Goal: Task Accomplishment & Management: Use online tool/utility

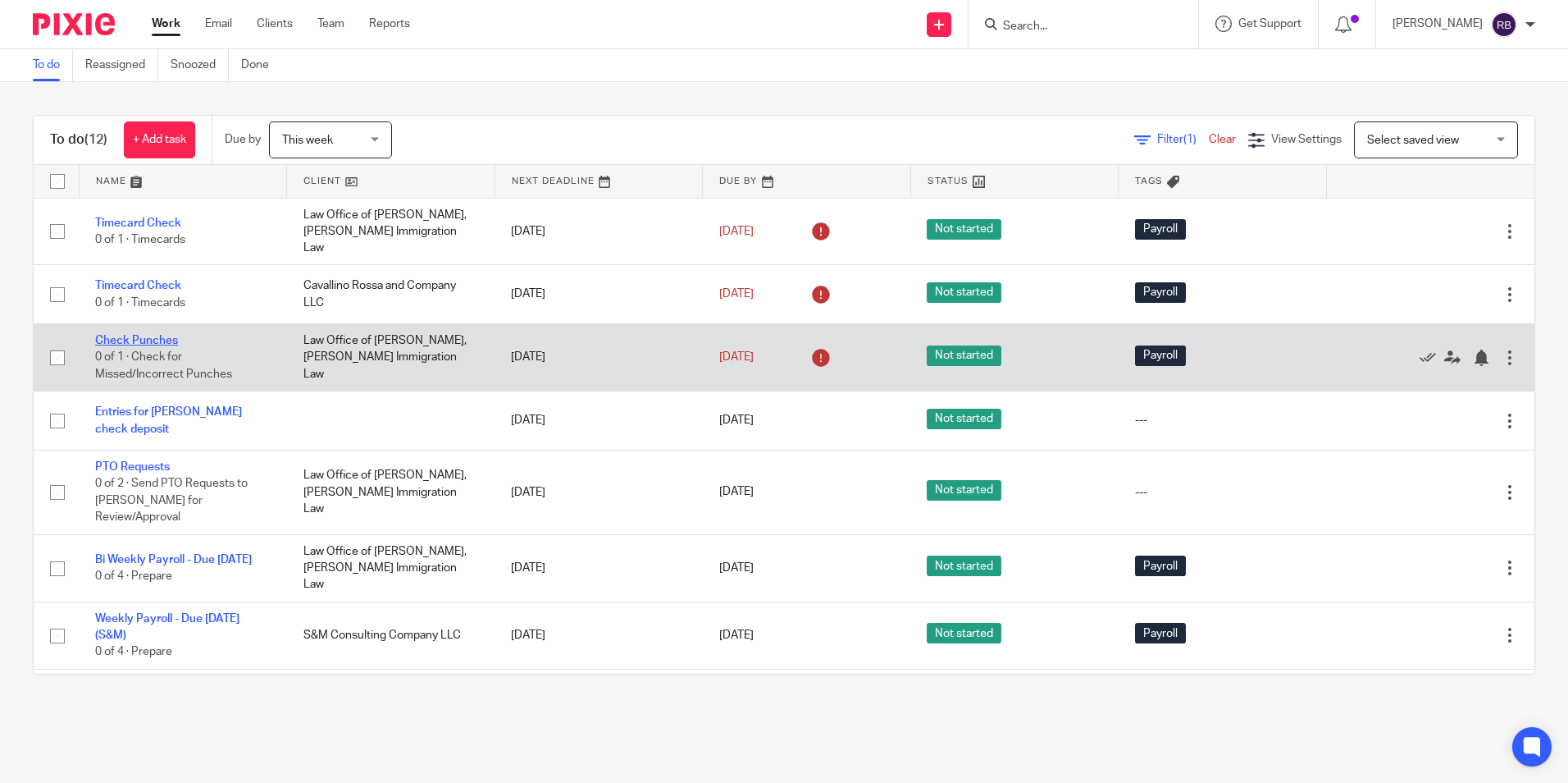
click at [145, 335] on link "Check Punches" at bounding box center [136, 341] width 82 height 12
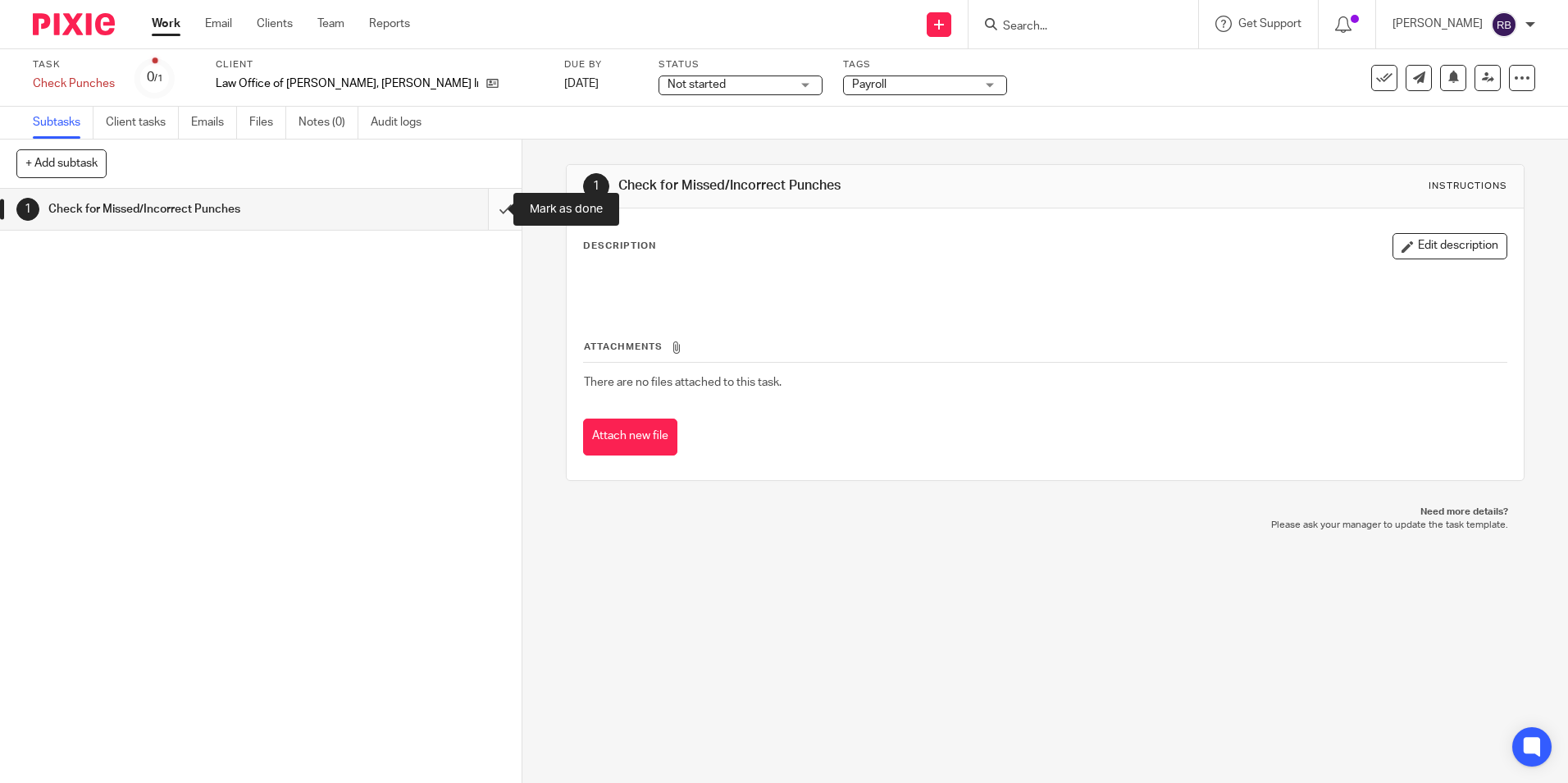
click at [486, 205] on input "submit" at bounding box center [260, 209] width 521 height 41
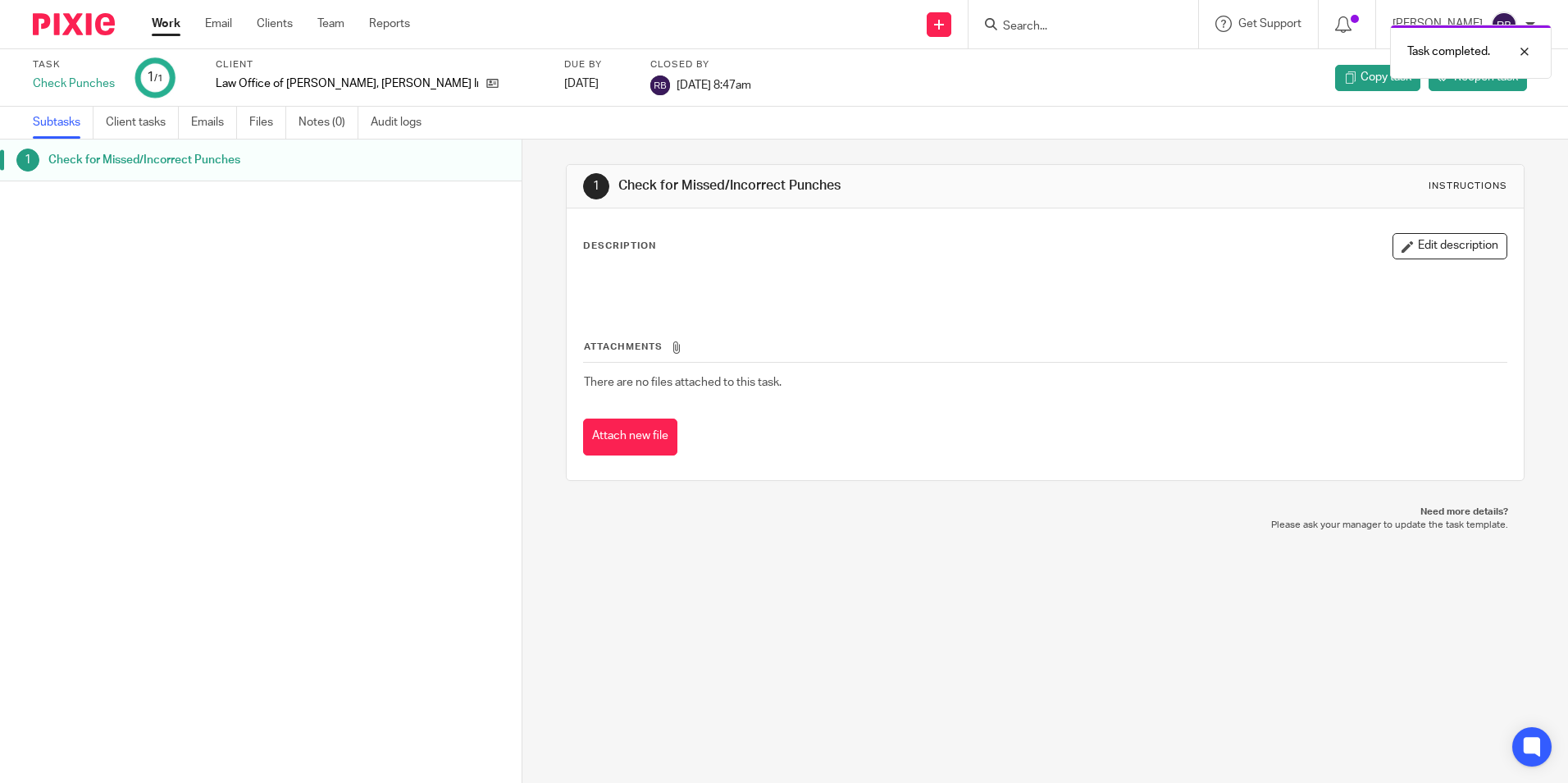
click at [161, 19] on link "Work" at bounding box center [166, 24] width 28 height 17
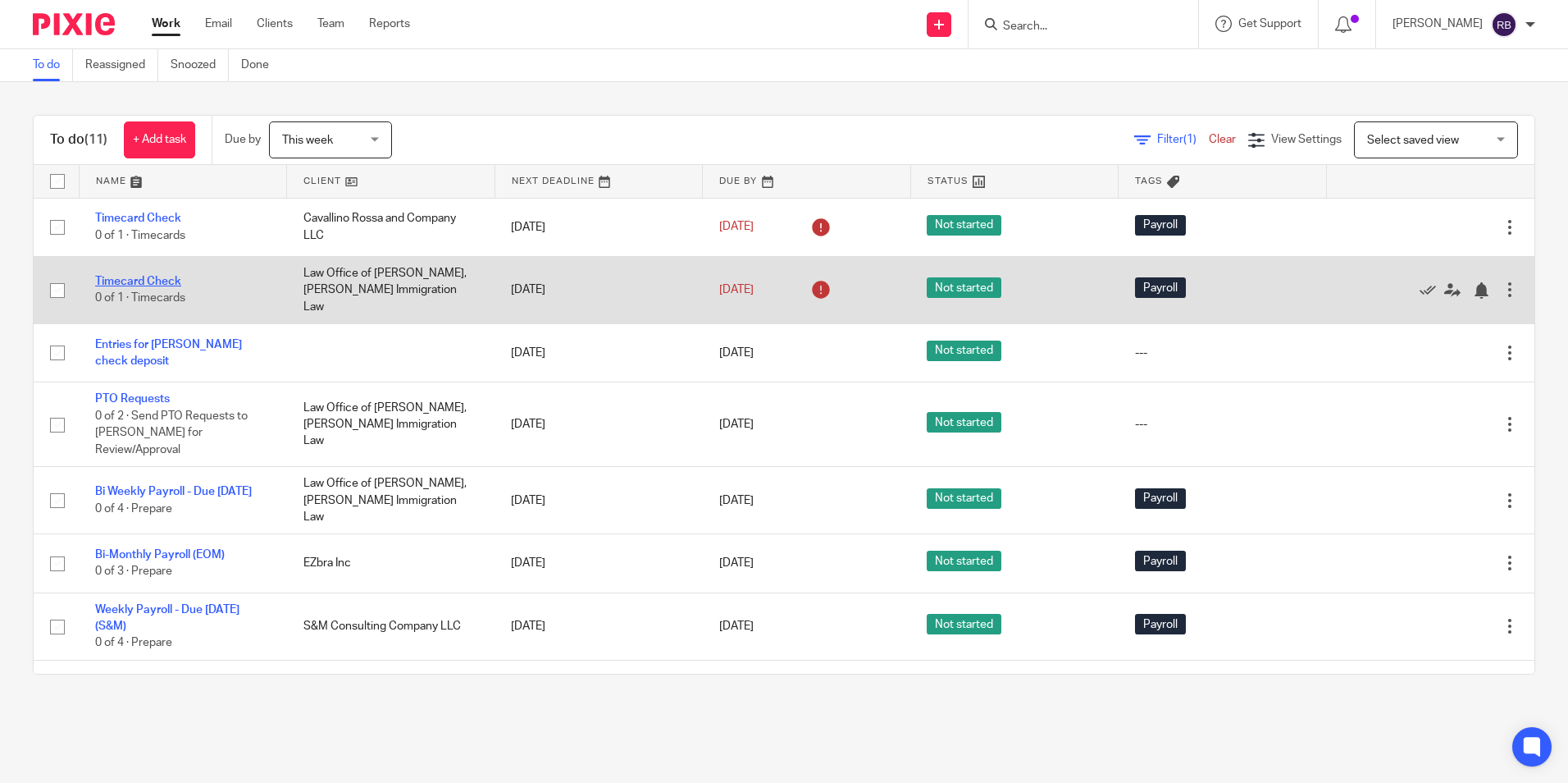
click at [141, 278] on link "Timecard Check" at bounding box center [138, 282] width 86 height 12
click at [167, 276] on link "Timecard Check" at bounding box center [138, 282] width 86 height 12
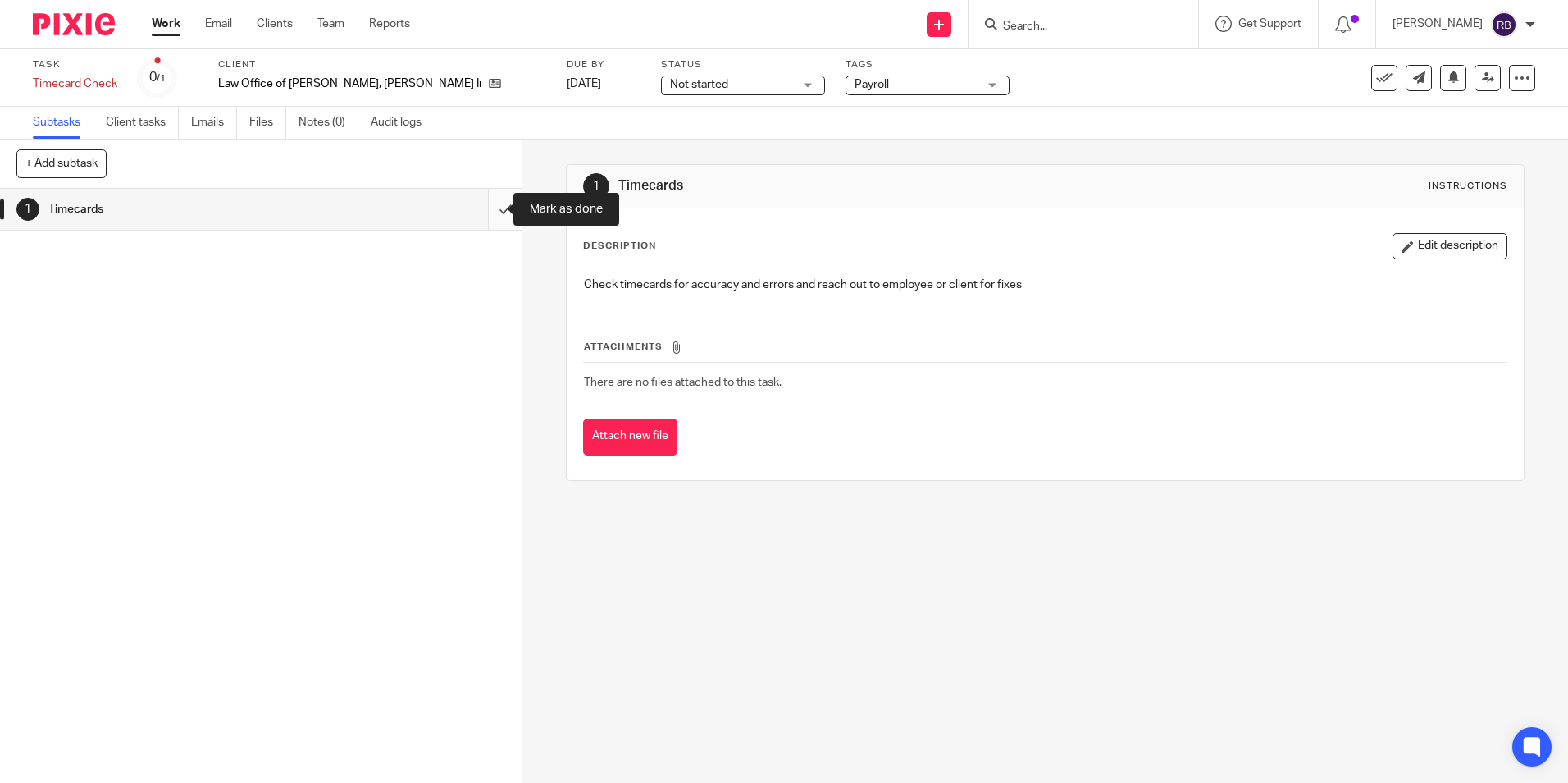
click at [481, 205] on input "submit" at bounding box center [260, 209] width 521 height 41
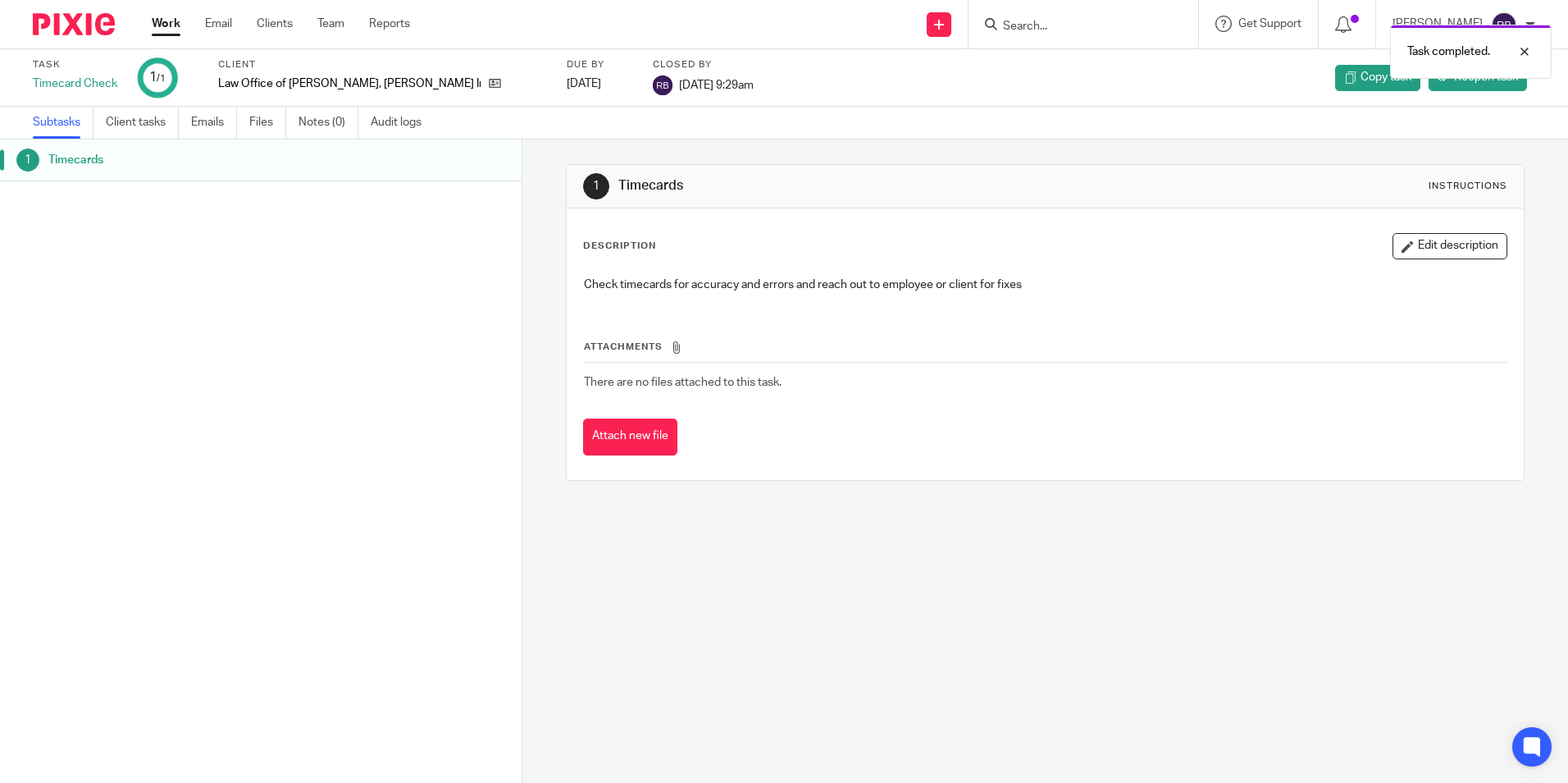
click at [162, 21] on link "Work" at bounding box center [166, 24] width 28 height 17
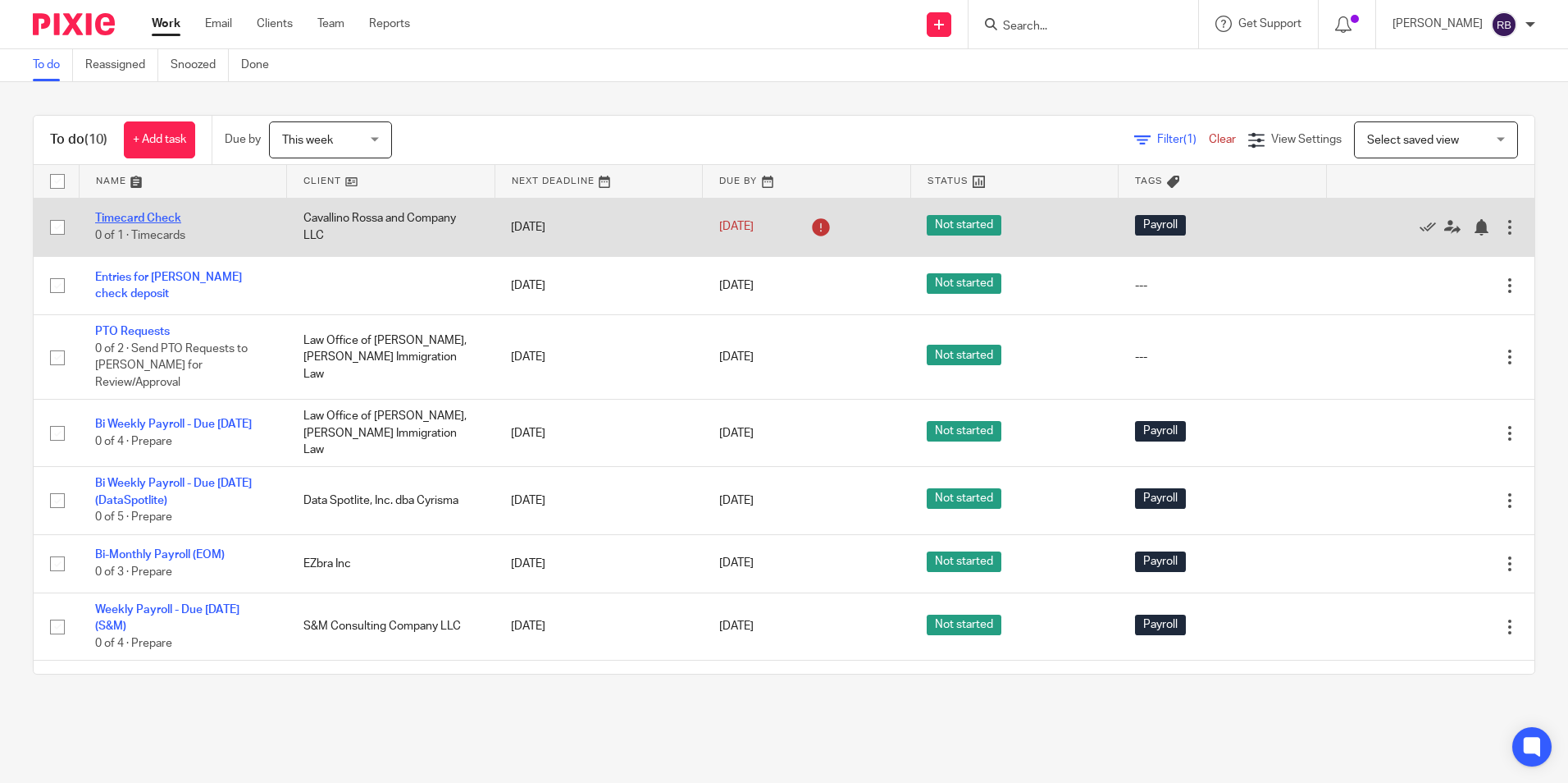
click at [131, 217] on link "Timecard Check" at bounding box center [138, 218] width 86 height 12
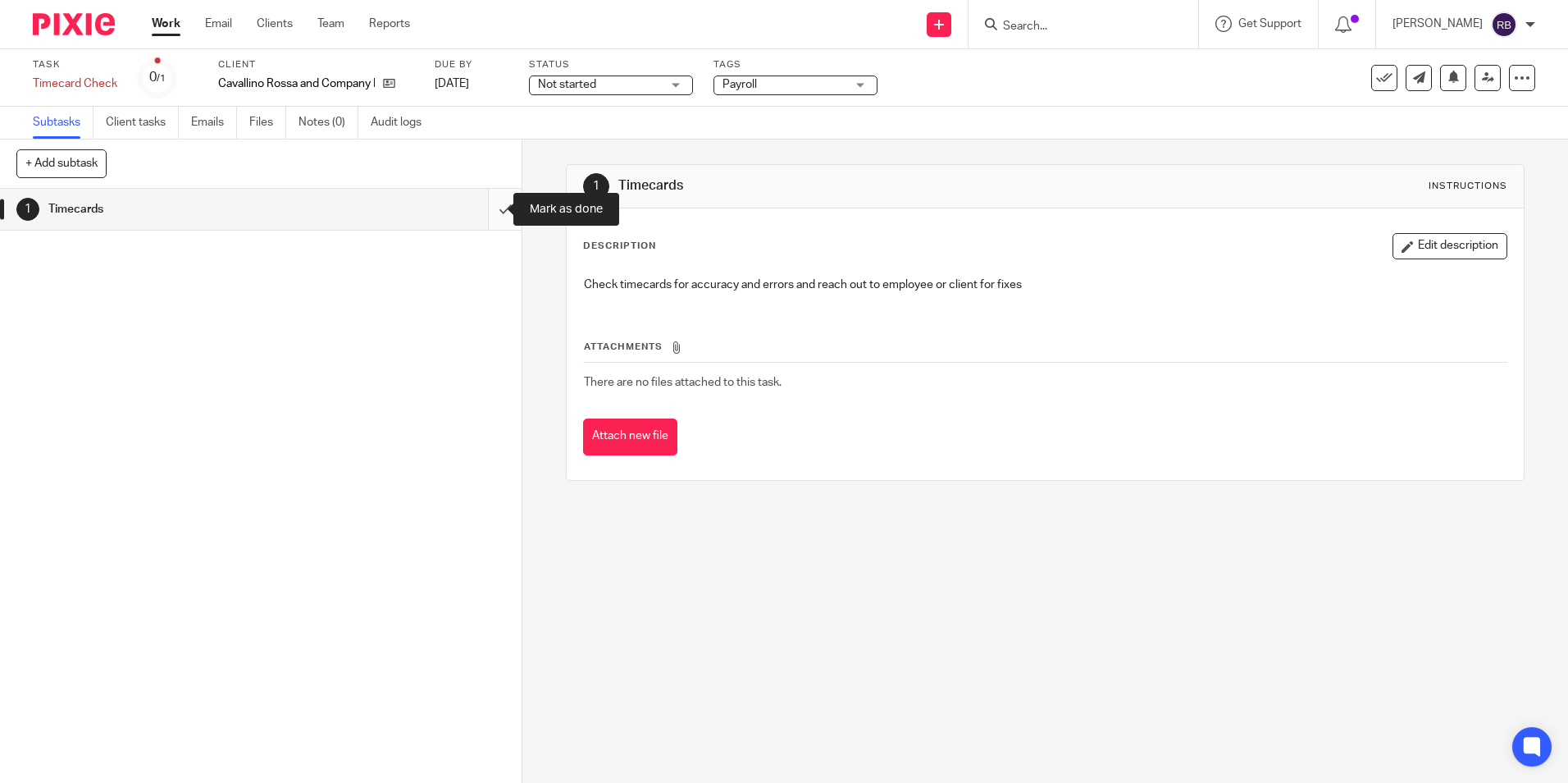
click at [492, 210] on input "submit" at bounding box center [260, 209] width 521 height 41
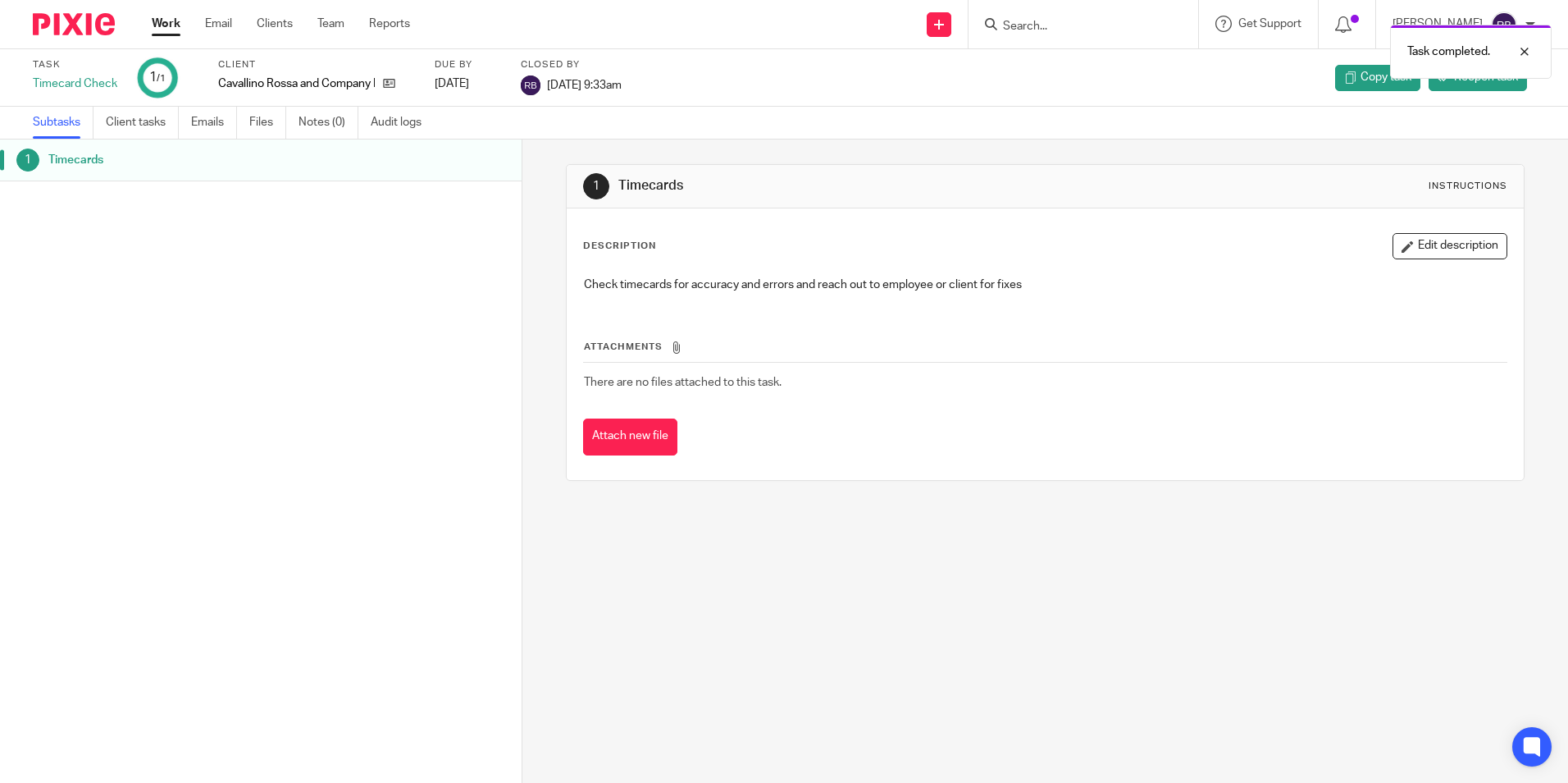
click at [165, 25] on link "Work" at bounding box center [166, 24] width 28 height 17
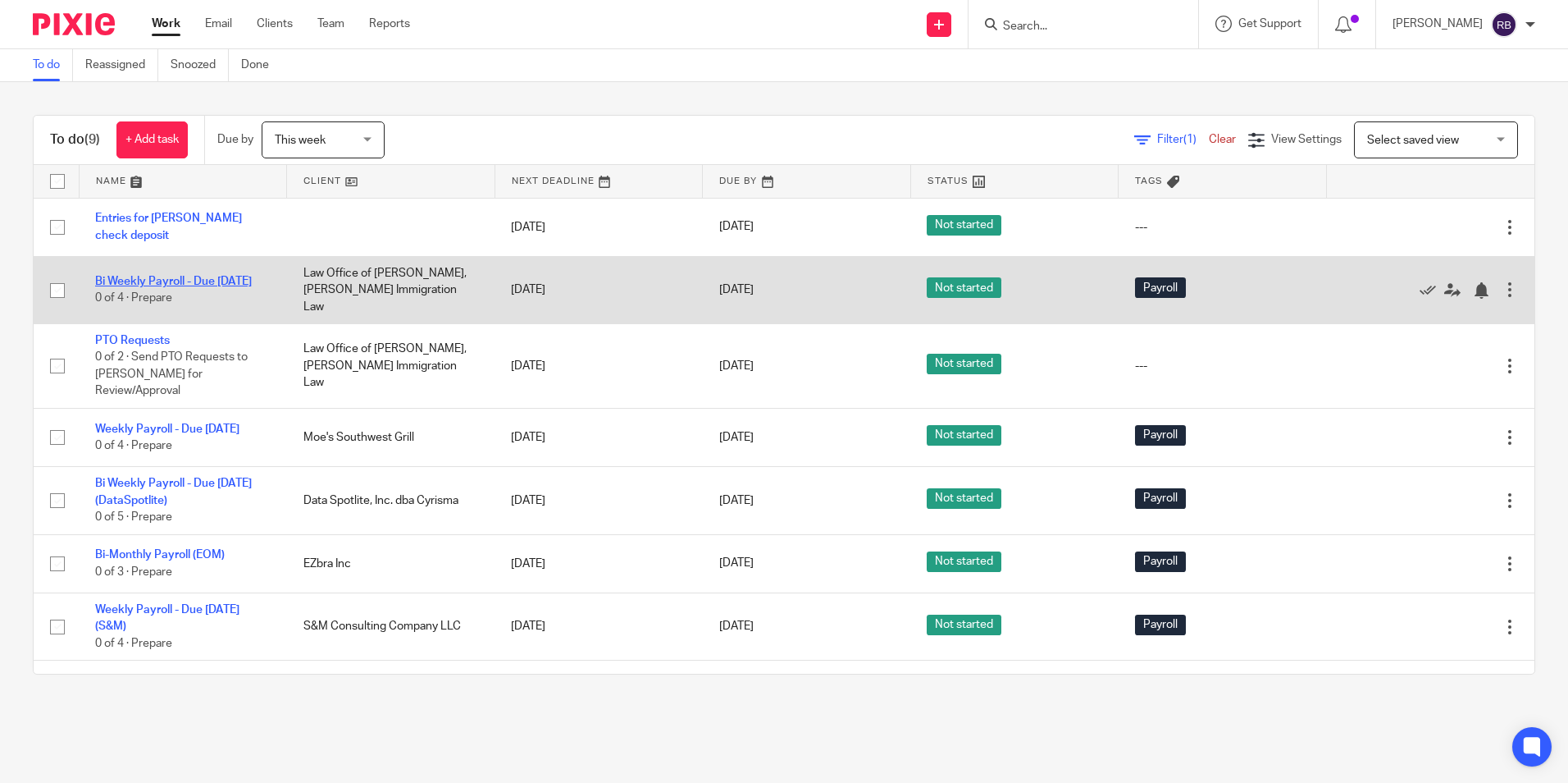
click at [168, 276] on link "Bi Weekly Payroll - Due [DATE]" at bounding box center [174, 282] width 157 height 12
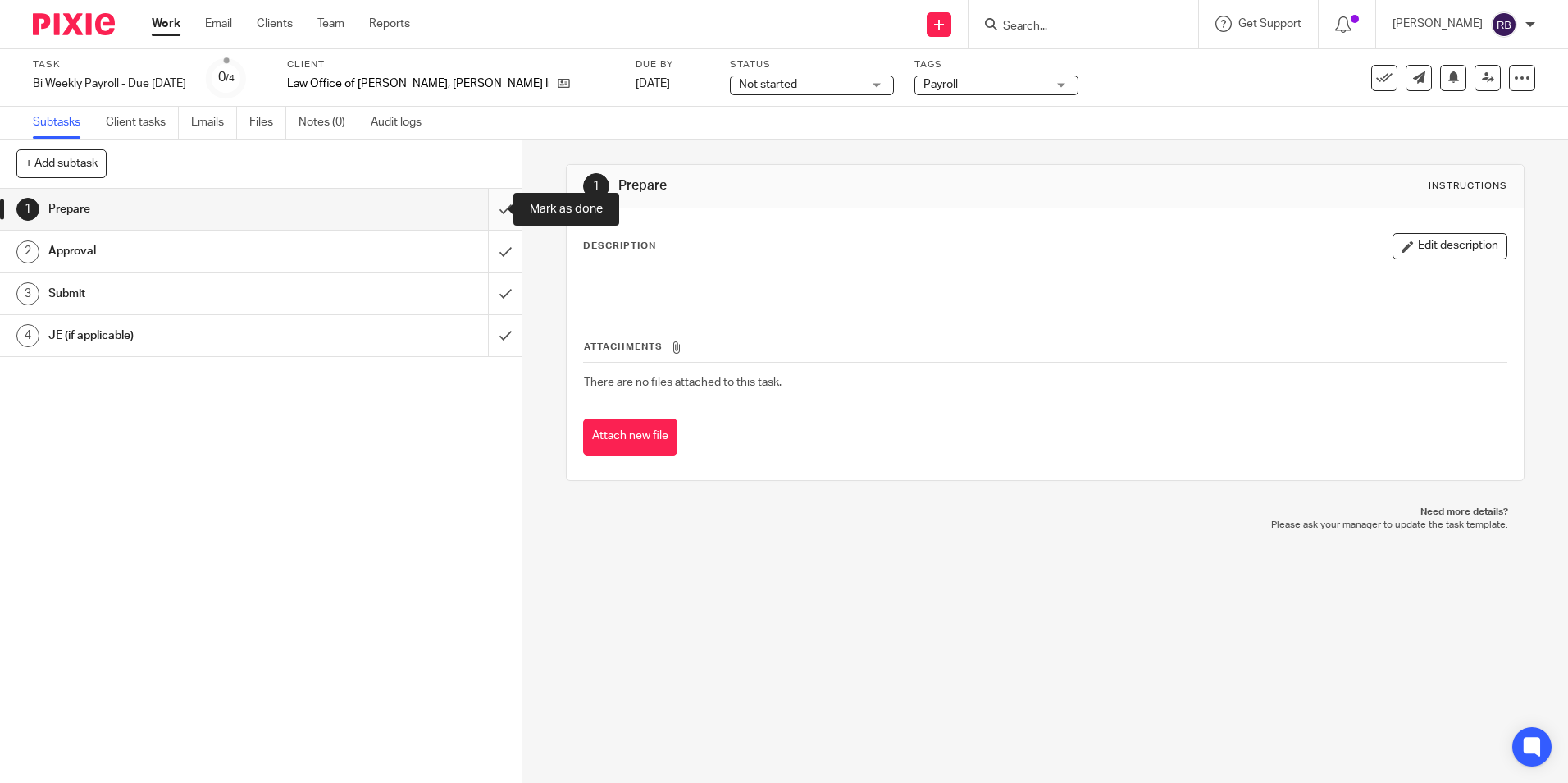
click at [489, 206] on input "submit" at bounding box center [260, 209] width 521 height 41
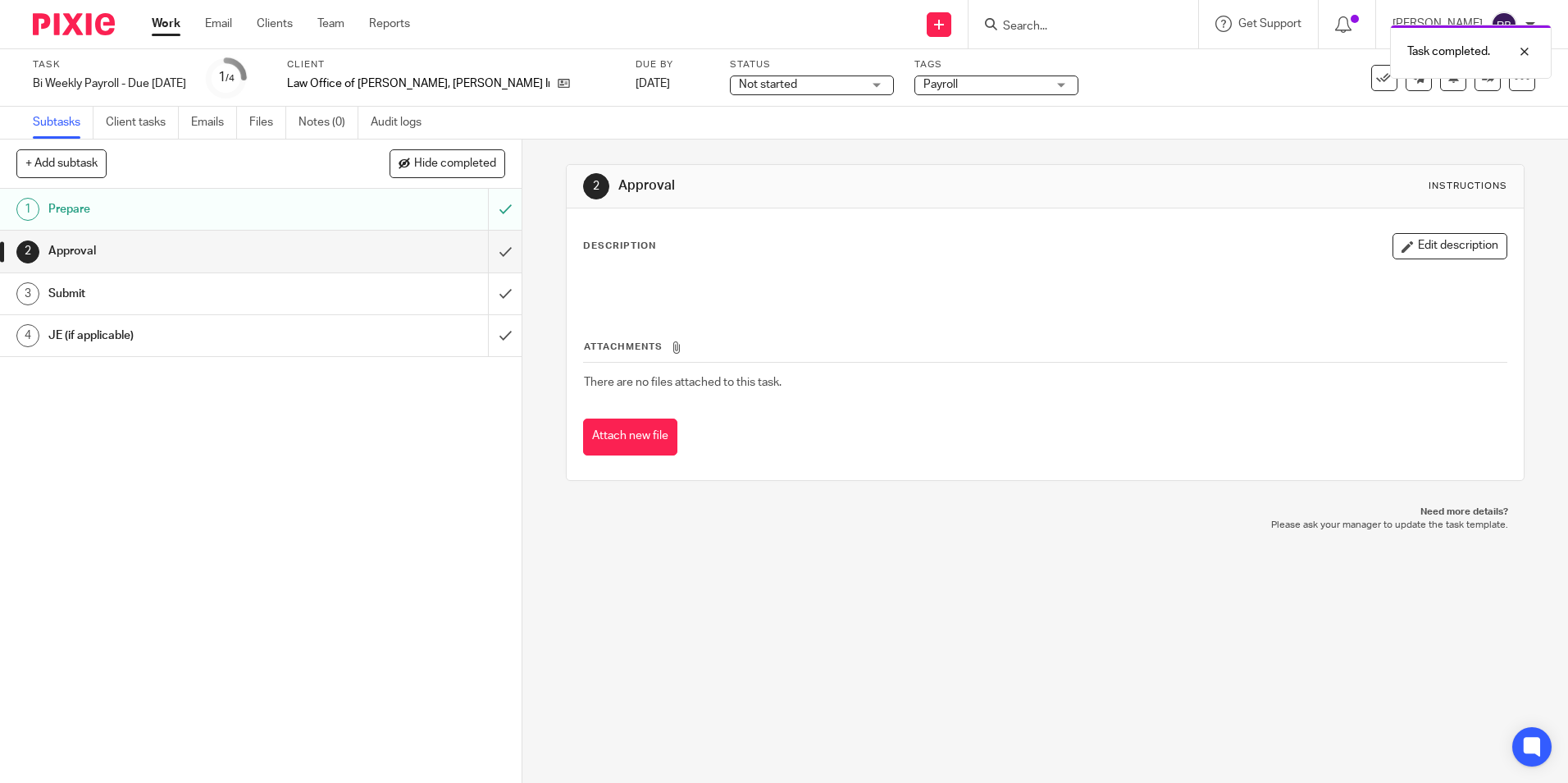
click at [159, 21] on link "Work" at bounding box center [166, 24] width 28 height 17
